Goal: Check status: Check status

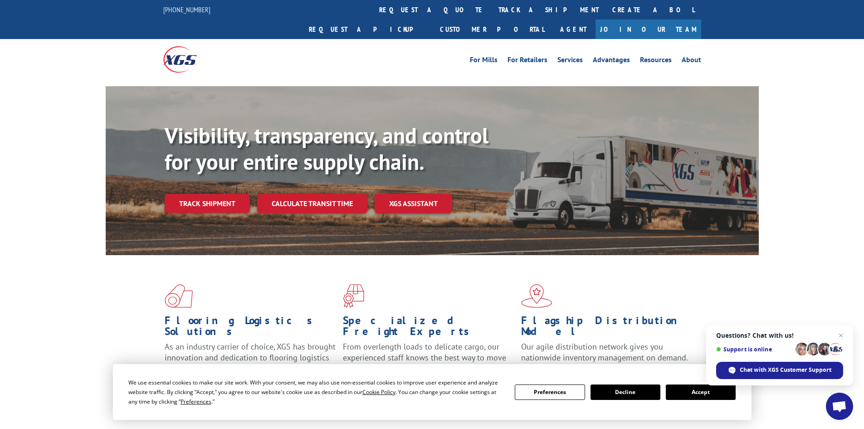
click at [701, 391] on button "Accept" at bounding box center [701, 391] width 70 height 15
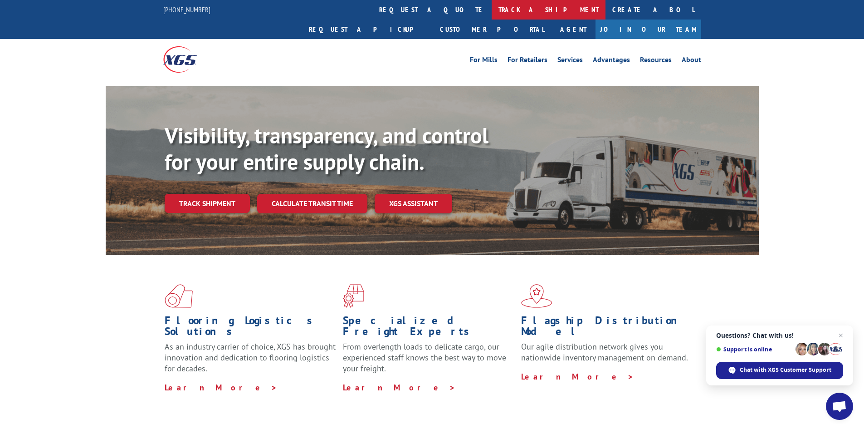
click at [492, 9] on link "track a shipment" at bounding box center [549, 10] width 114 height 20
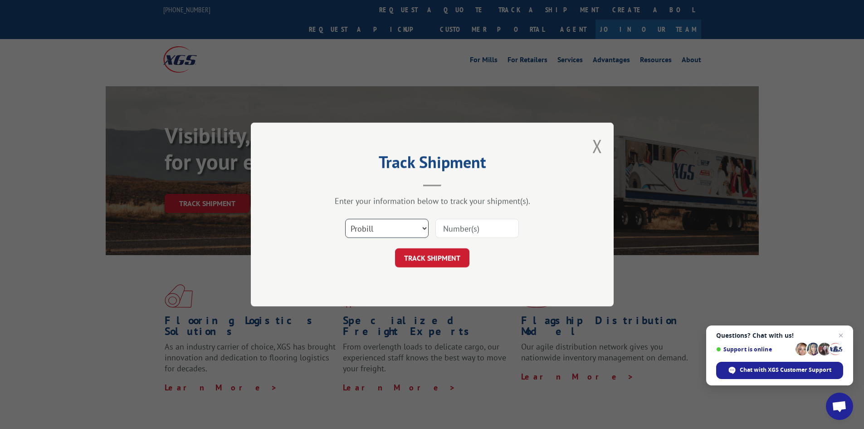
click at [401, 230] on select "Select category... Probill BOL PO" at bounding box center [386, 228] width 83 height 19
select select "bol"
click at [345, 219] on select "Select category... Probill BOL PO" at bounding box center [386, 228] width 83 height 19
click at [443, 235] on input at bounding box center [476, 228] width 83 height 19
paste input "5590595"
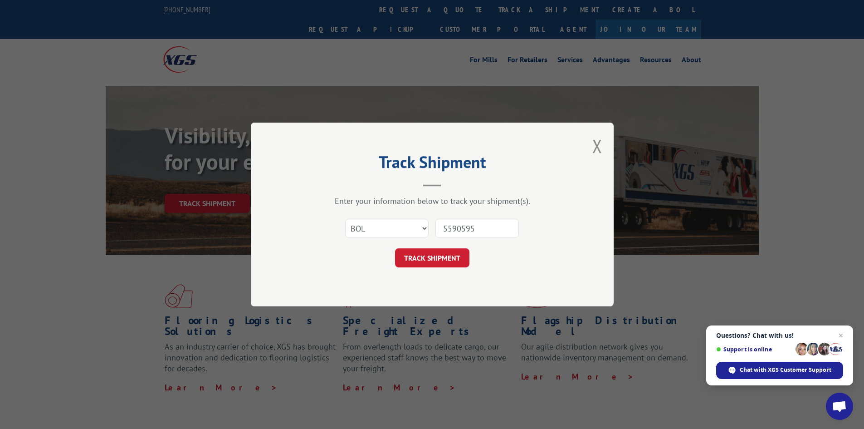
type input "5590595"
click at [395, 248] on button "TRACK SHIPMENT" at bounding box center [432, 257] width 74 height 19
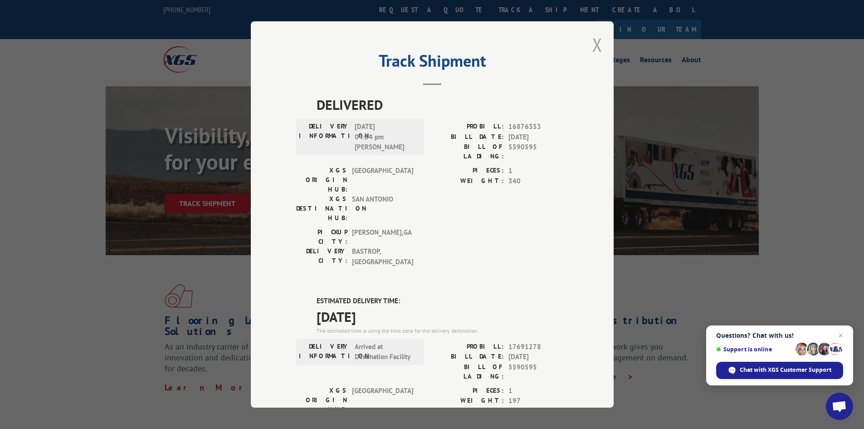
click at [598, 39] on button "Close modal" at bounding box center [597, 45] width 10 height 24
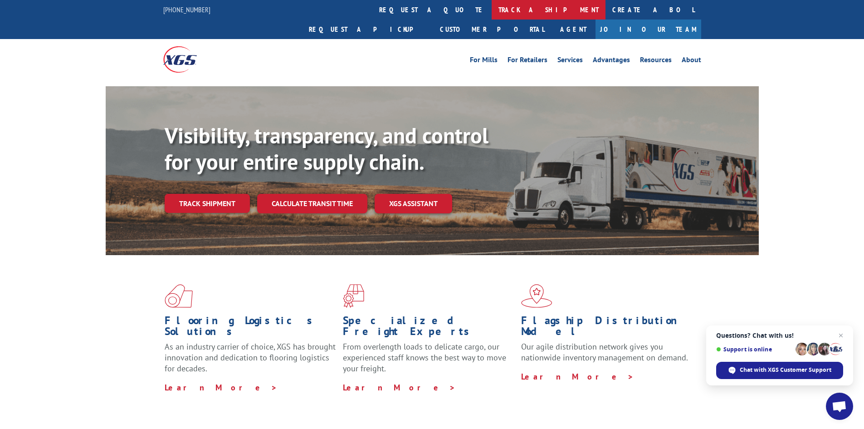
click at [492, 7] on link "track a shipment" at bounding box center [549, 10] width 114 height 20
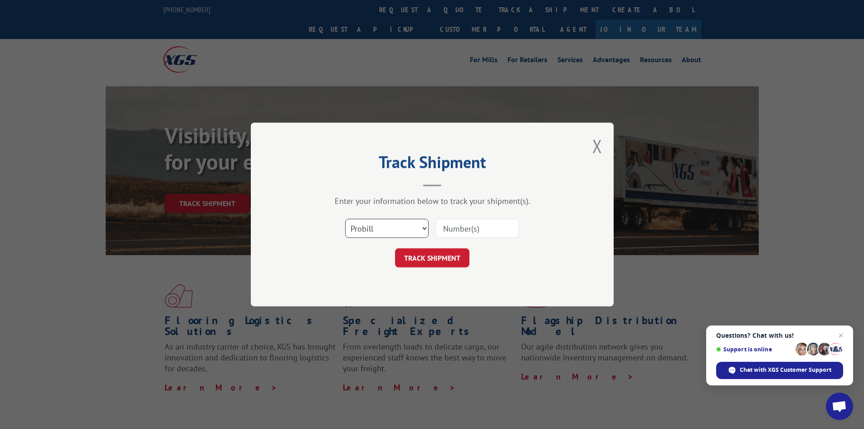
click at [381, 222] on select "Select category... Probill BOL PO" at bounding box center [386, 228] width 83 height 19
select select "bol"
click at [345, 219] on select "Select category... Probill BOL PO" at bounding box center [386, 228] width 83 height 19
click at [450, 231] on input at bounding box center [476, 228] width 83 height 19
paste input "477410"
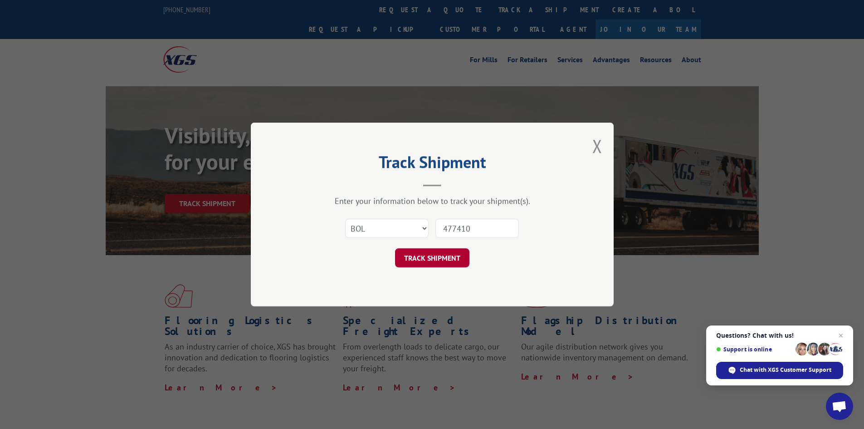
type input "477410"
click at [451, 257] on button "TRACK SHIPMENT" at bounding box center [432, 257] width 74 height 19
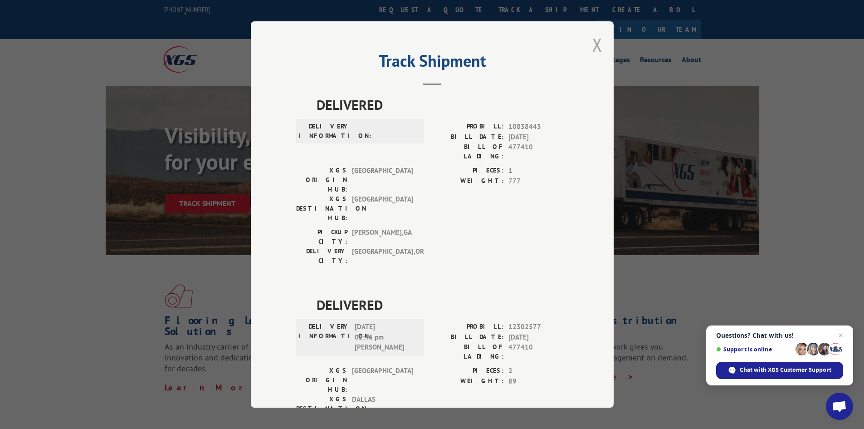
click at [596, 44] on button "Close modal" at bounding box center [597, 45] width 10 height 24
